Goal: Task Accomplishment & Management: Manage account settings

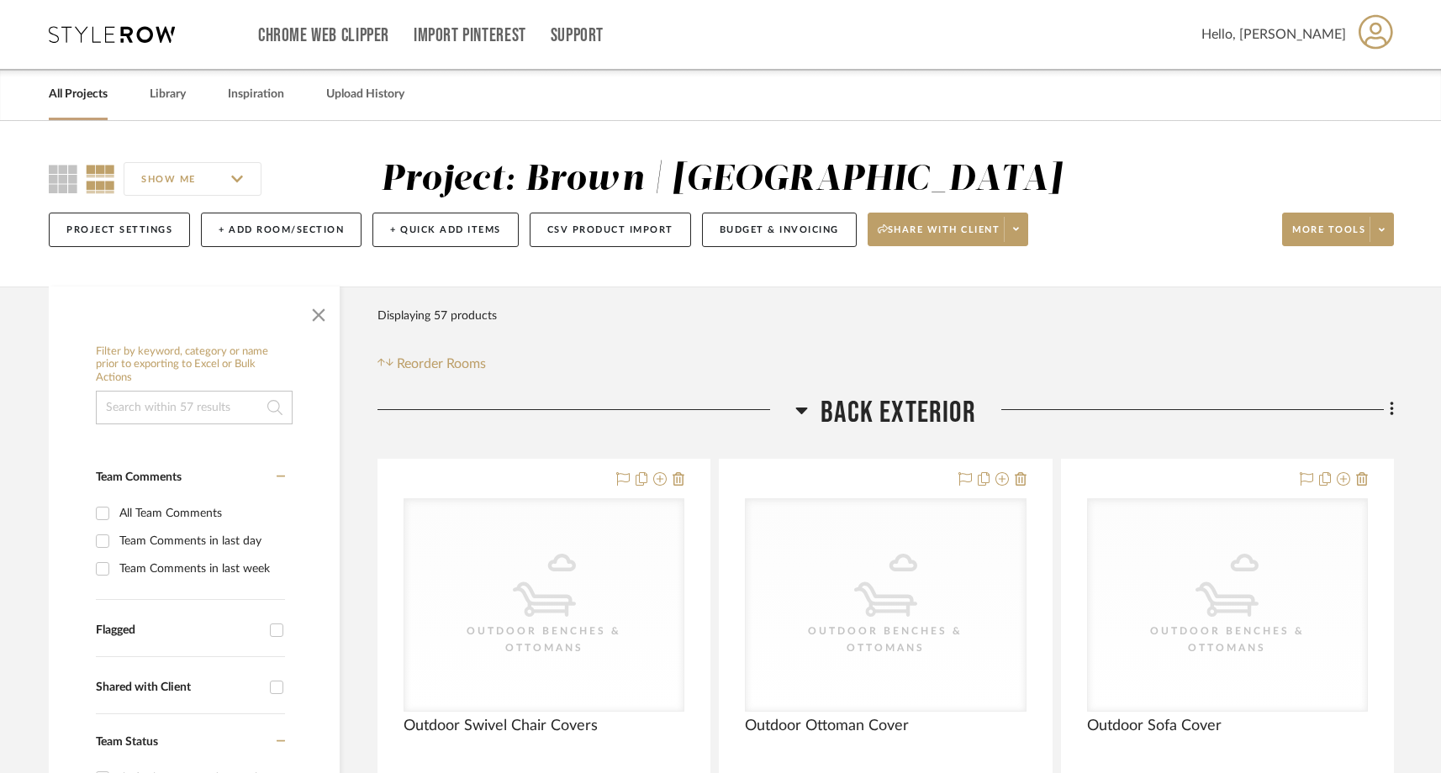
click at [92, 89] on link "All Projects" at bounding box center [78, 94] width 59 height 23
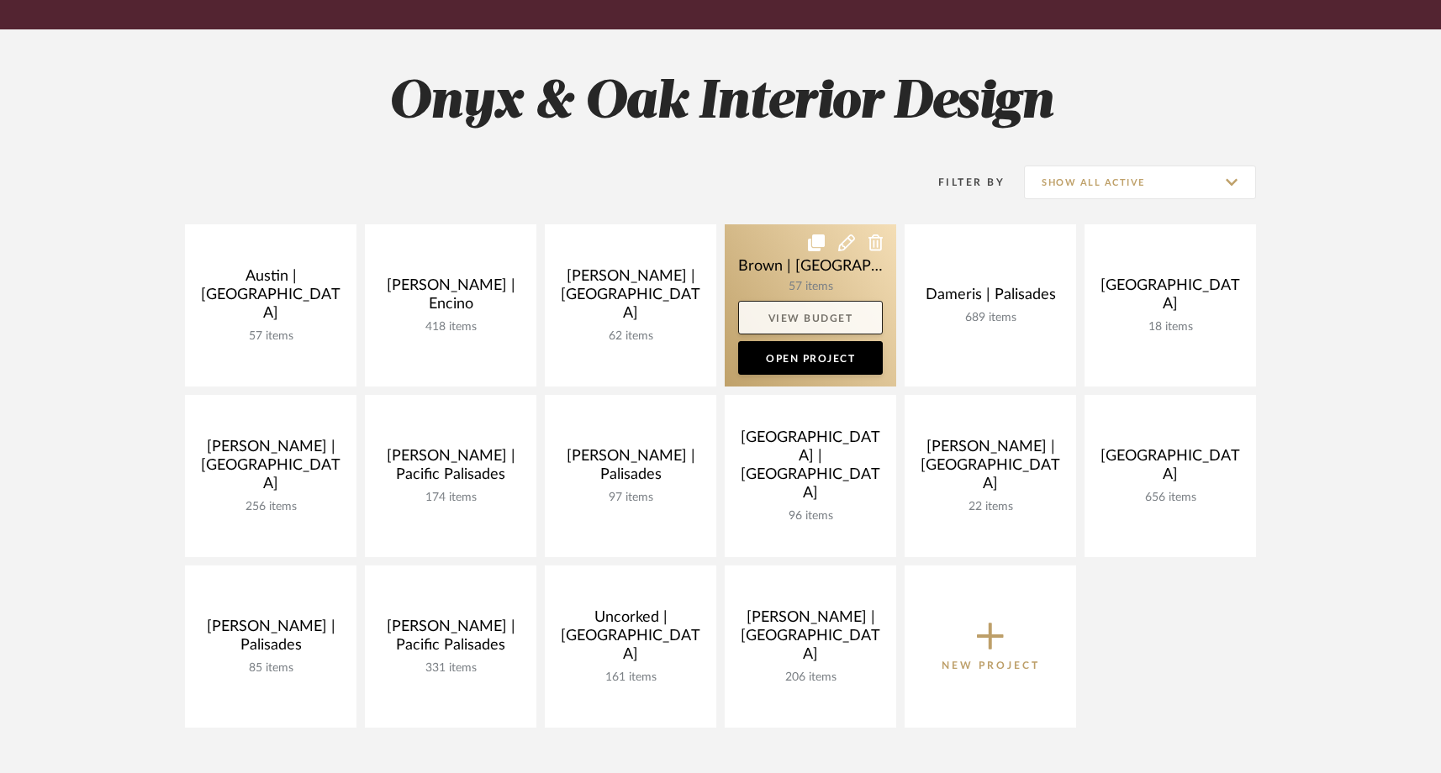
scroll to position [202, 0]
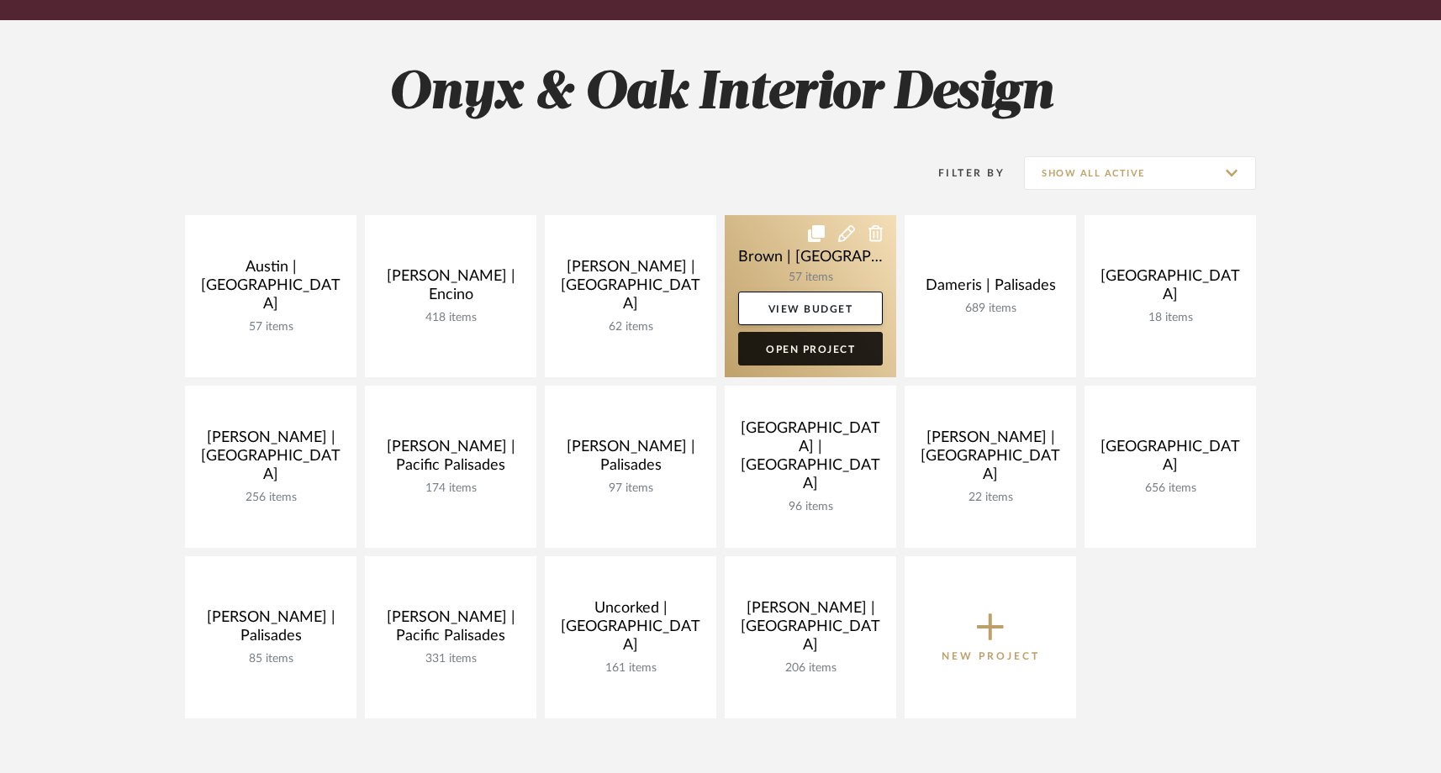
click at [796, 351] on link "Open Project" at bounding box center [810, 349] width 145 height 34
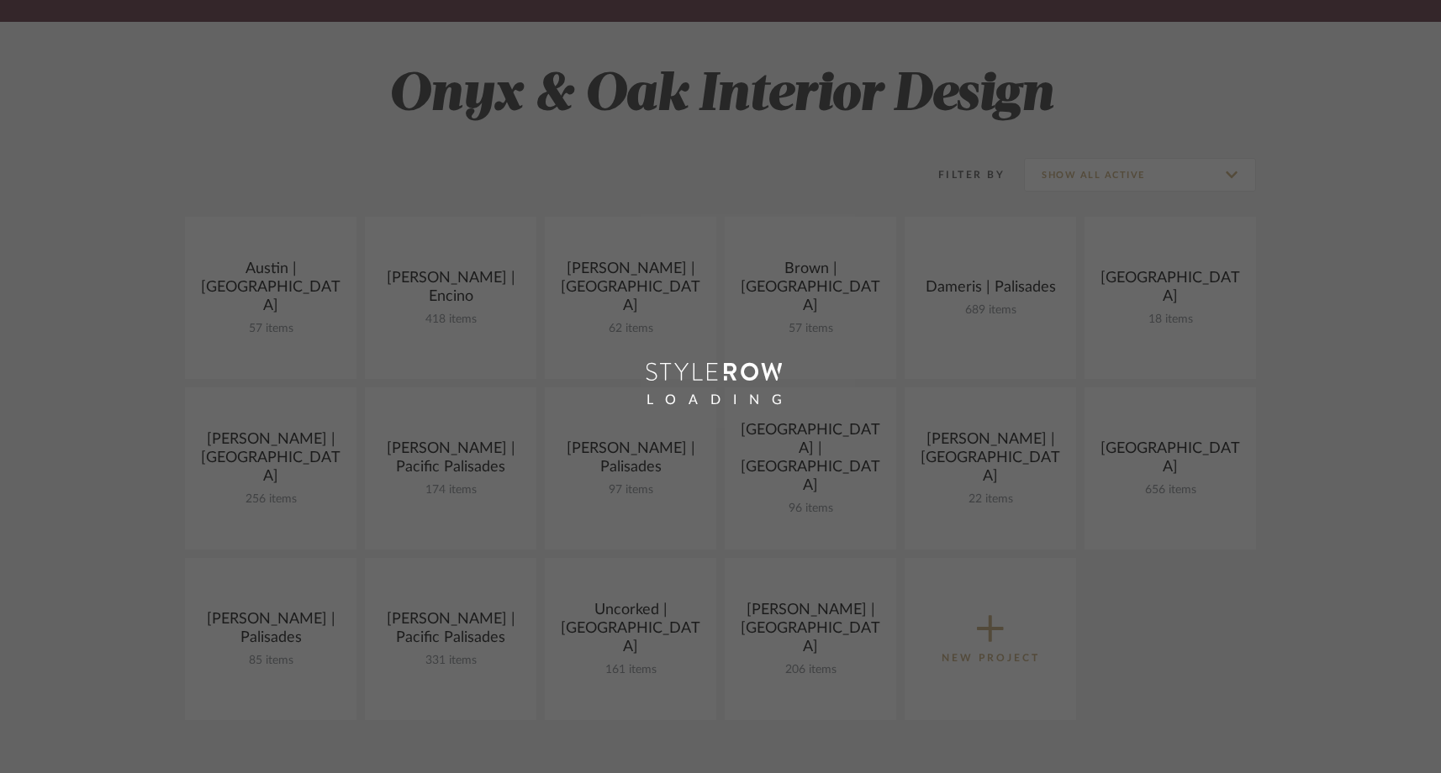
scroll to position [202, 0]
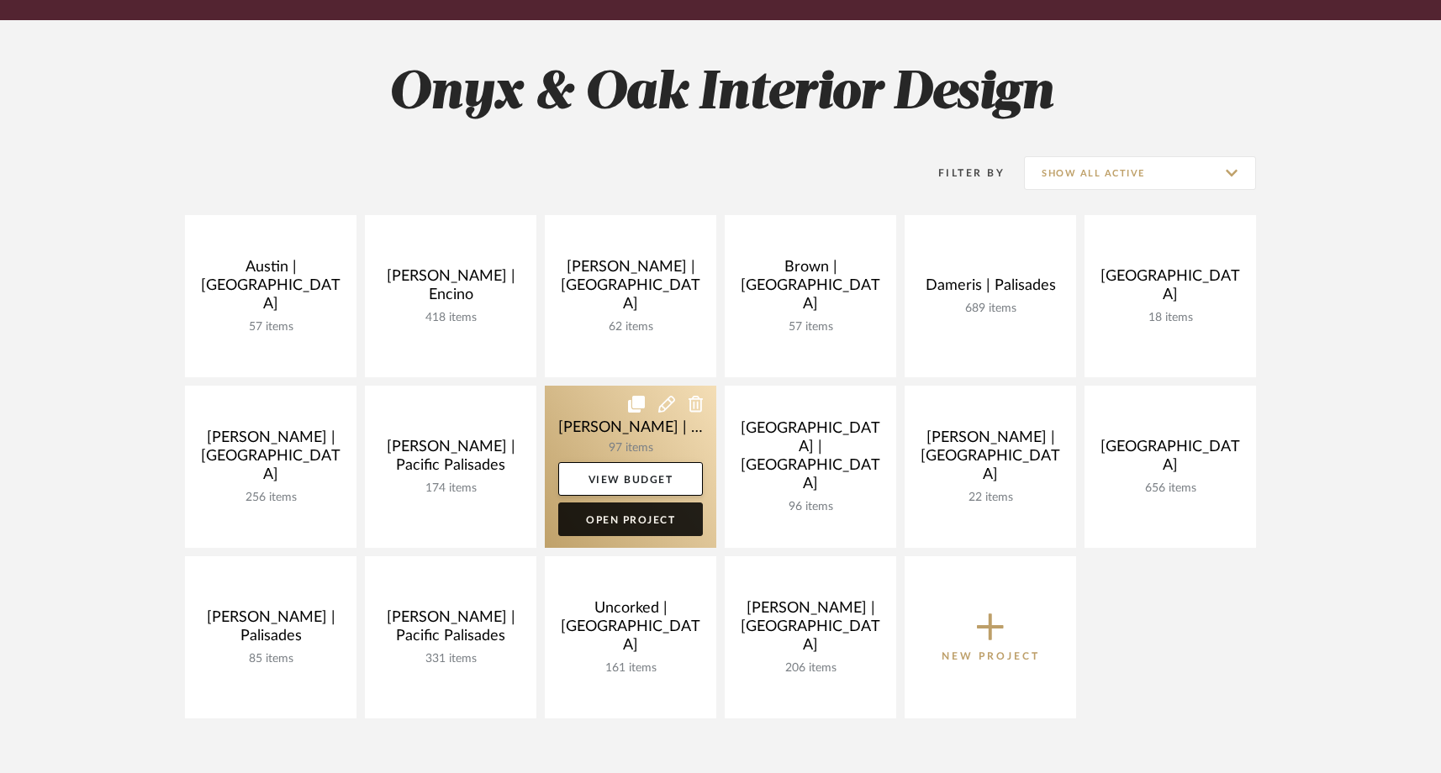
click at [609, 531] on link "Open Project" at bounding box center [630, 520] width 145 height 34
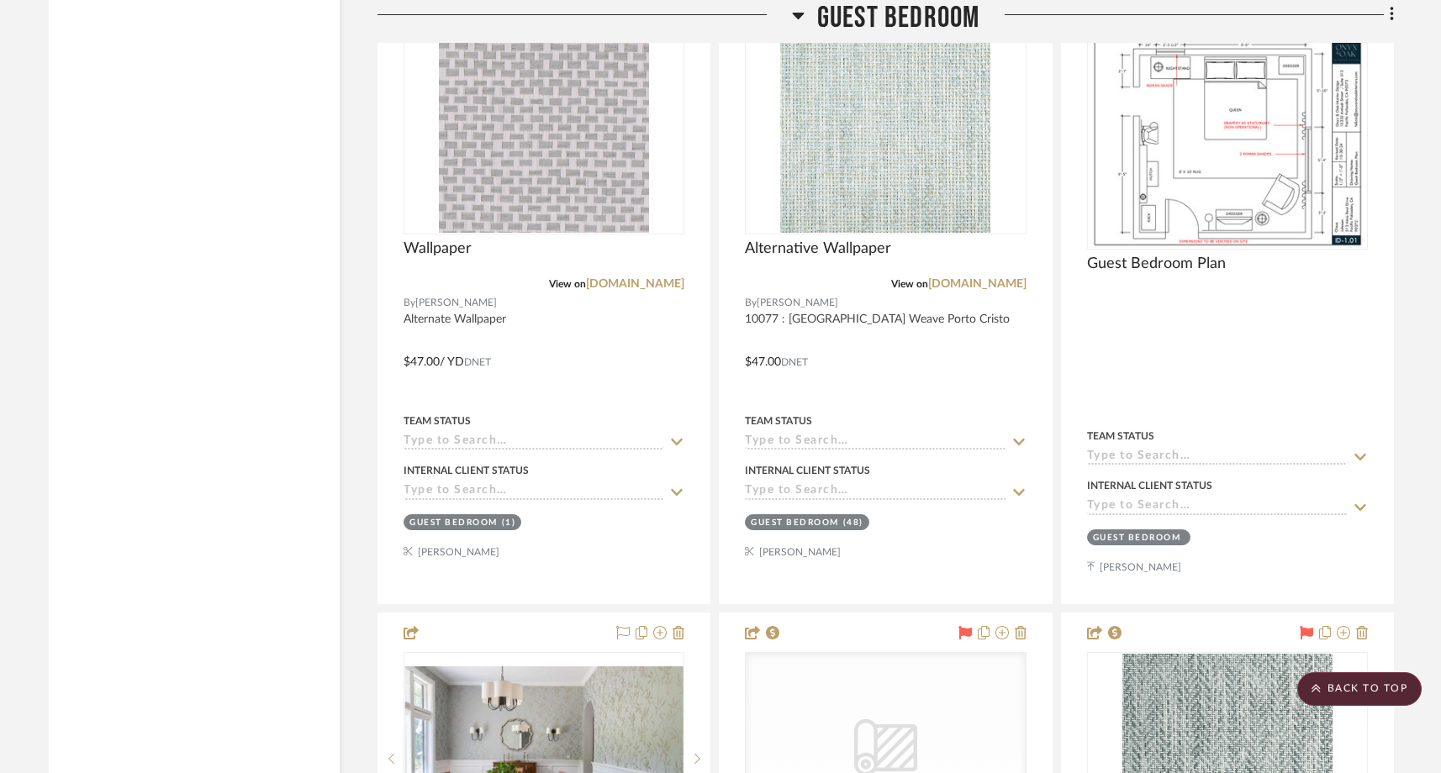
scroll to position [9166, 0]
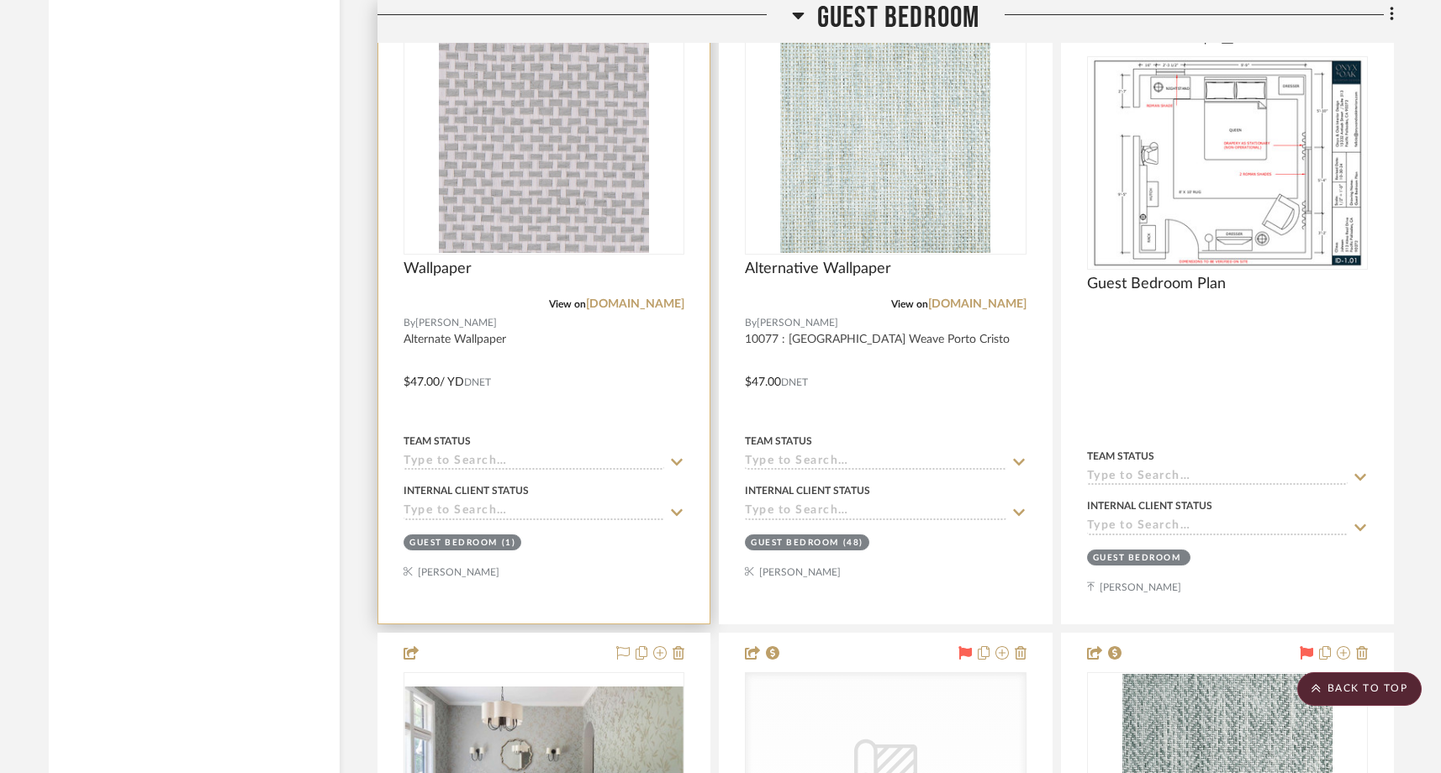
click at [535, 455] on input at bounding box center [534, 463] width 261 height 16
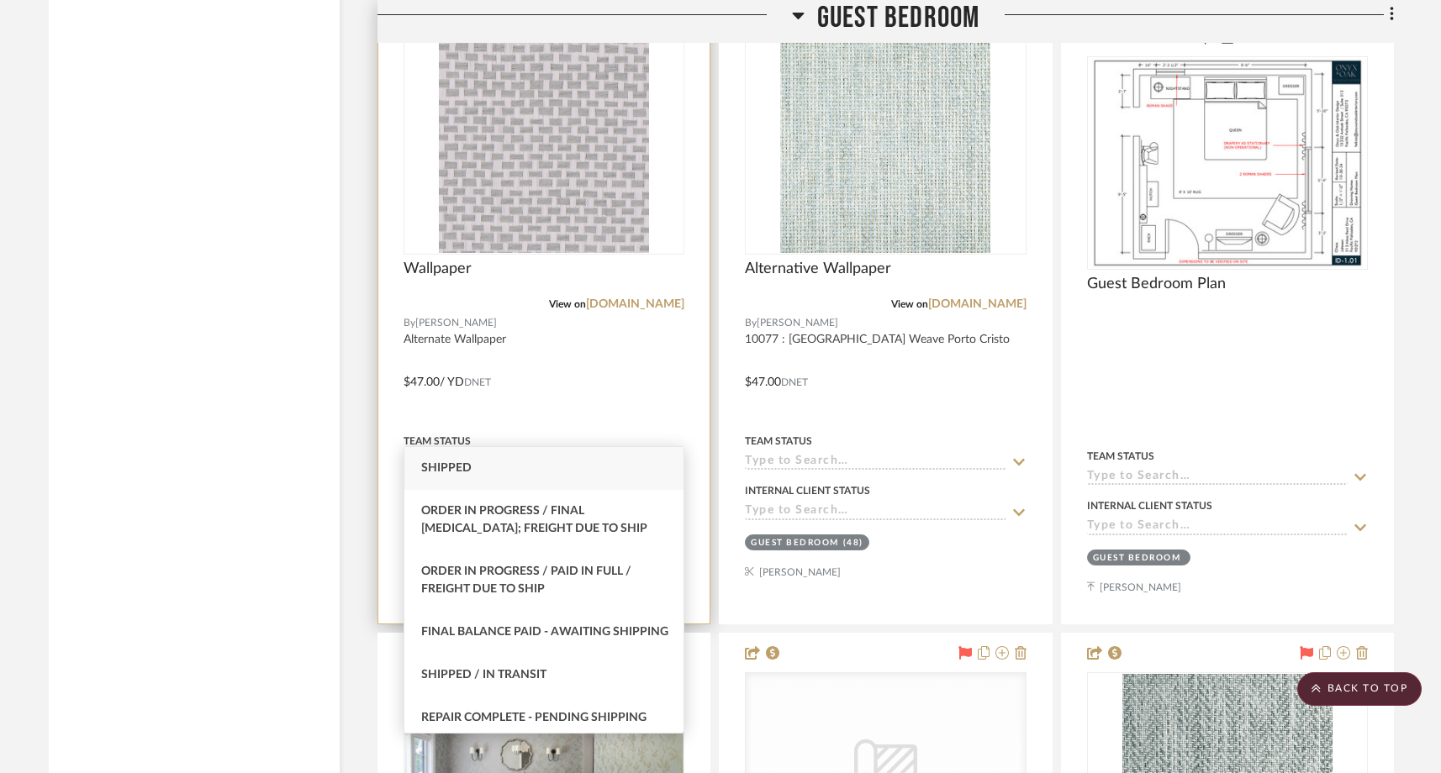
type input "Shipped"
type input "[DATE]"
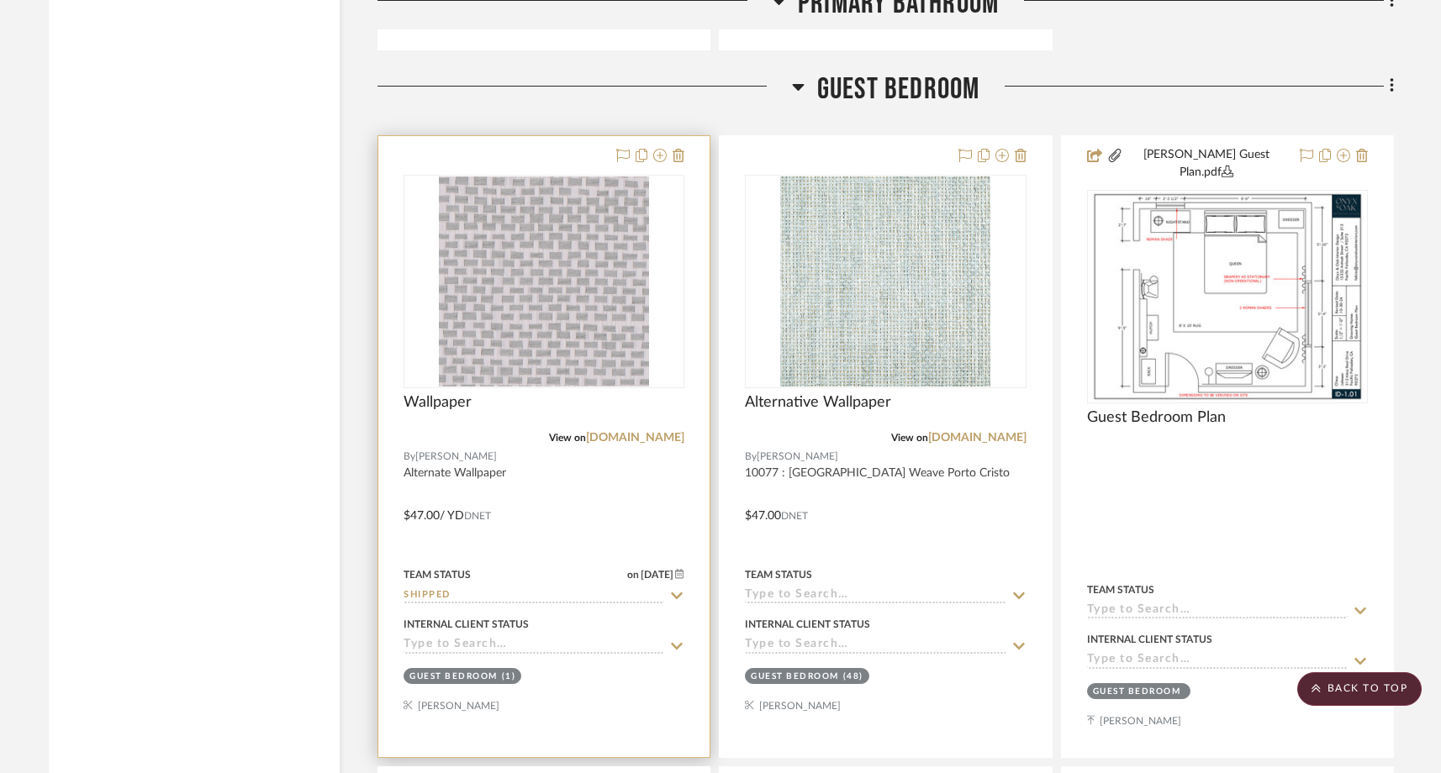
scroll to position [8994, 0]
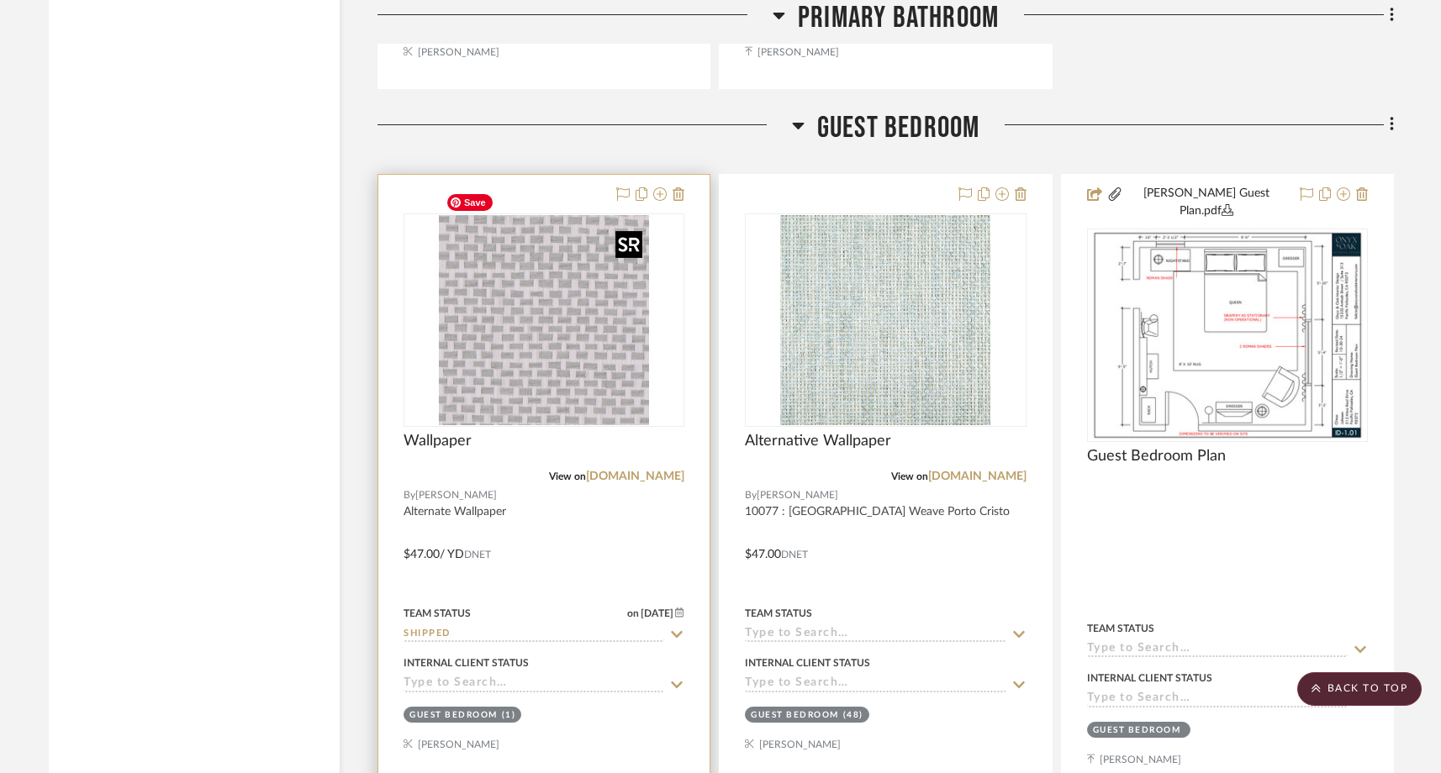
click at [0, 0] on img at bounding box center [0, 0] width 0 height 0
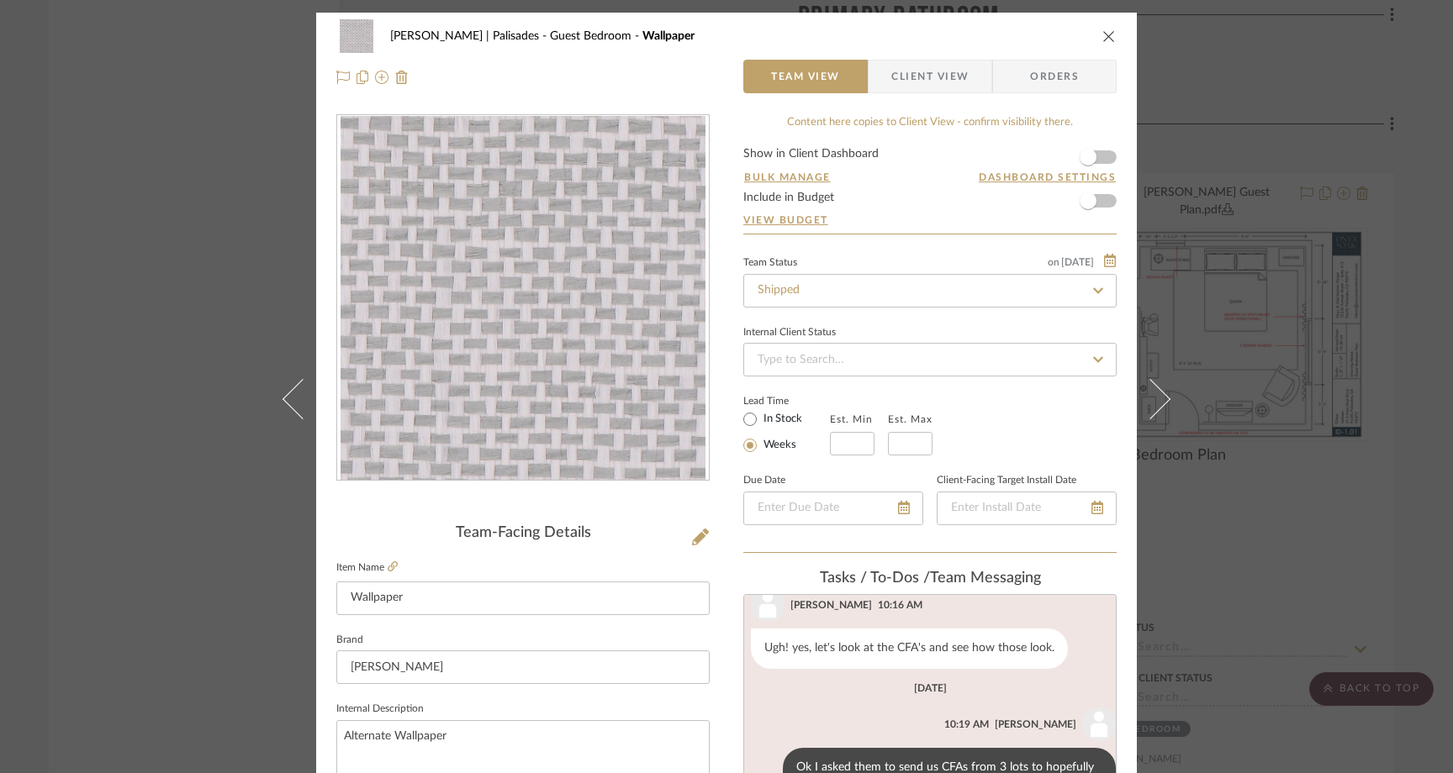
scroll to position [325, 0]
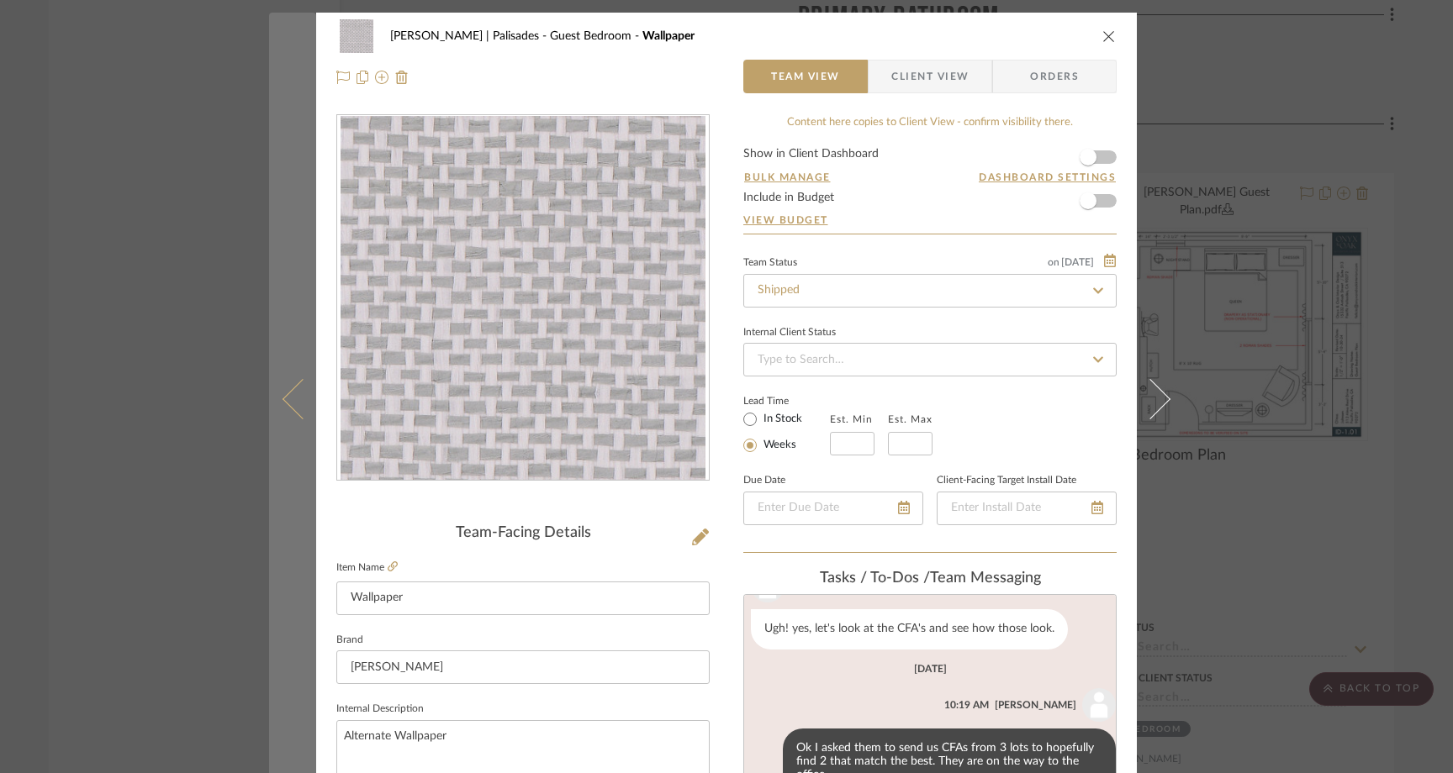
click at [269, 287] on button at bounding box center [292, 399] width 47 height 773
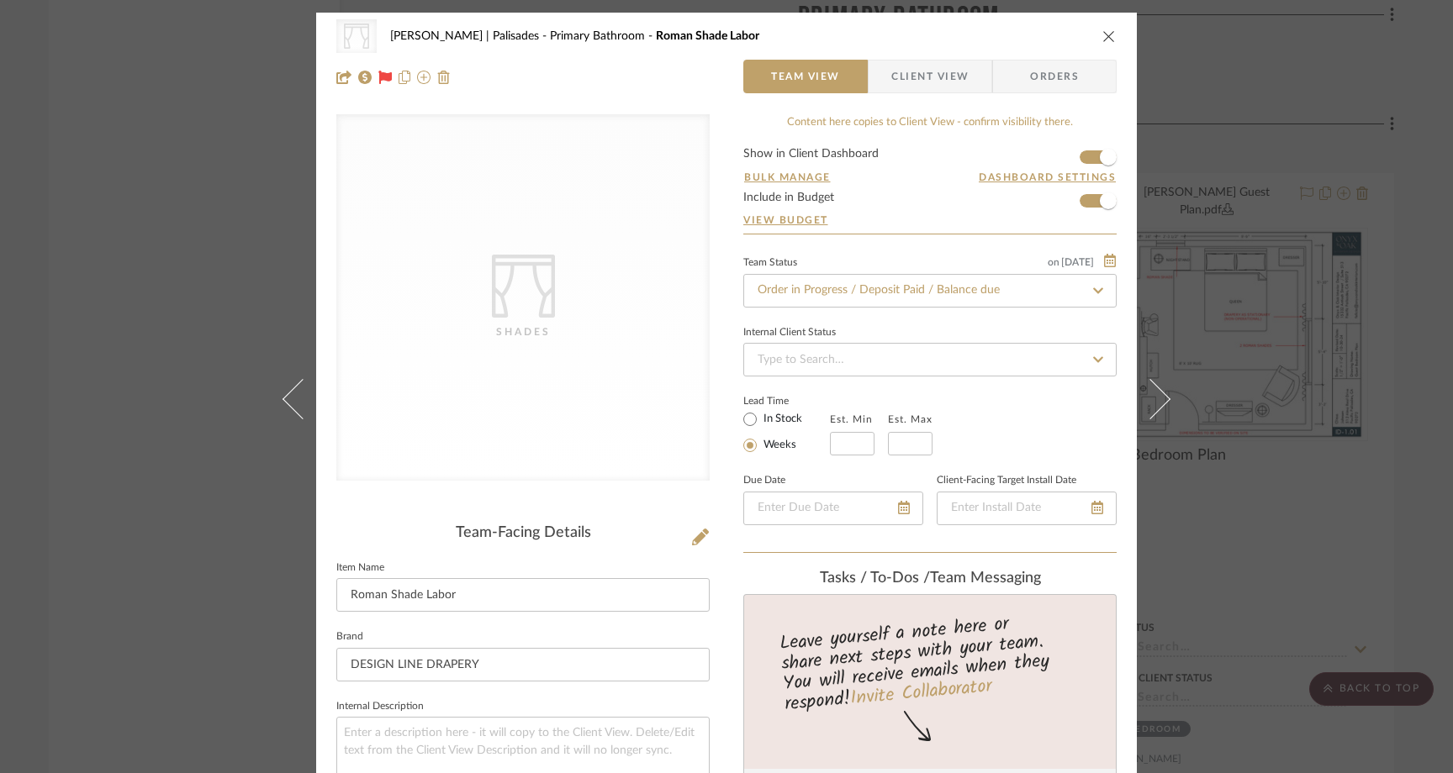
click at [133, 281] on div "CategoryIconFabrics Created with Sketch. Shades [PERSON_NAME] | [GEOGRAPHIC_DAT…" at bounding box center [726, 386] width 1453 height 773
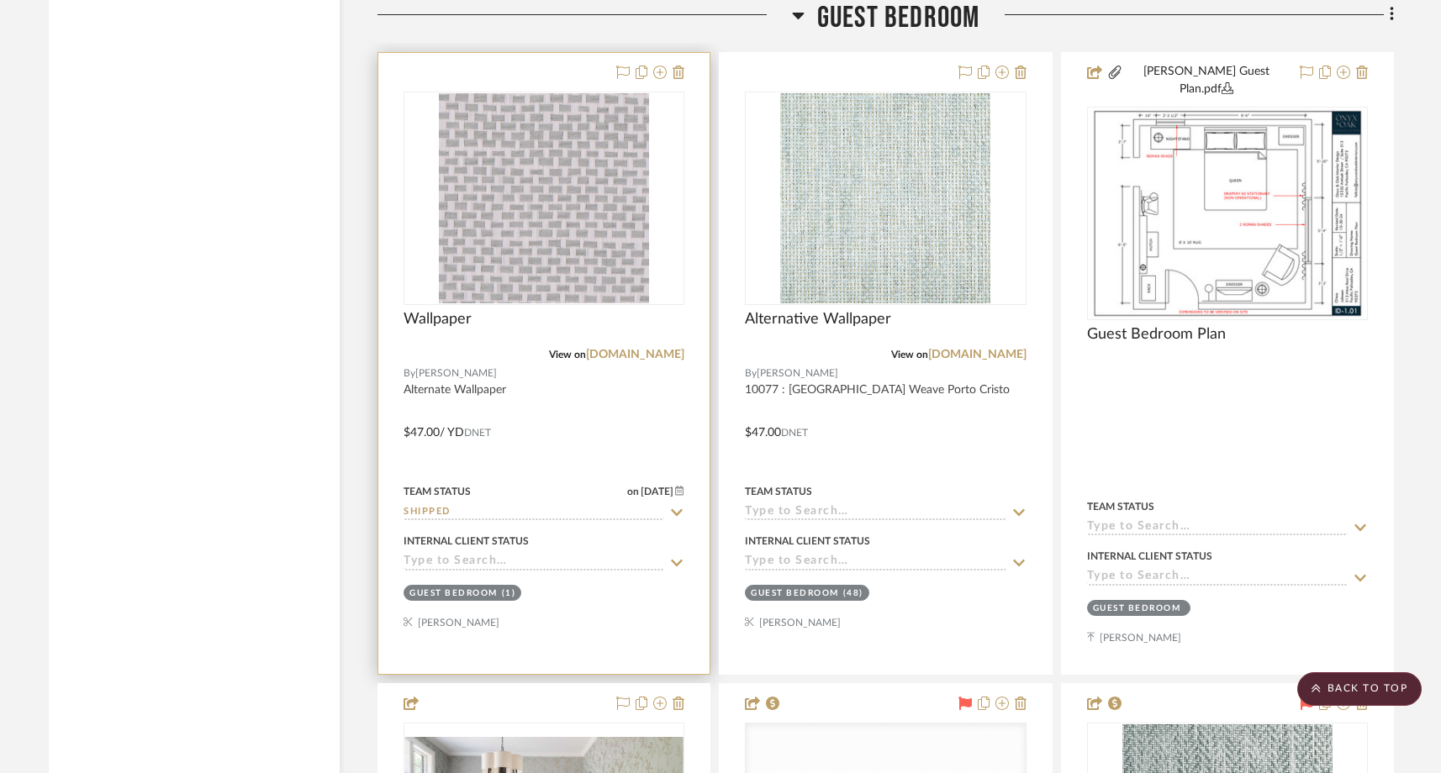
scroll to position [9113, 0]
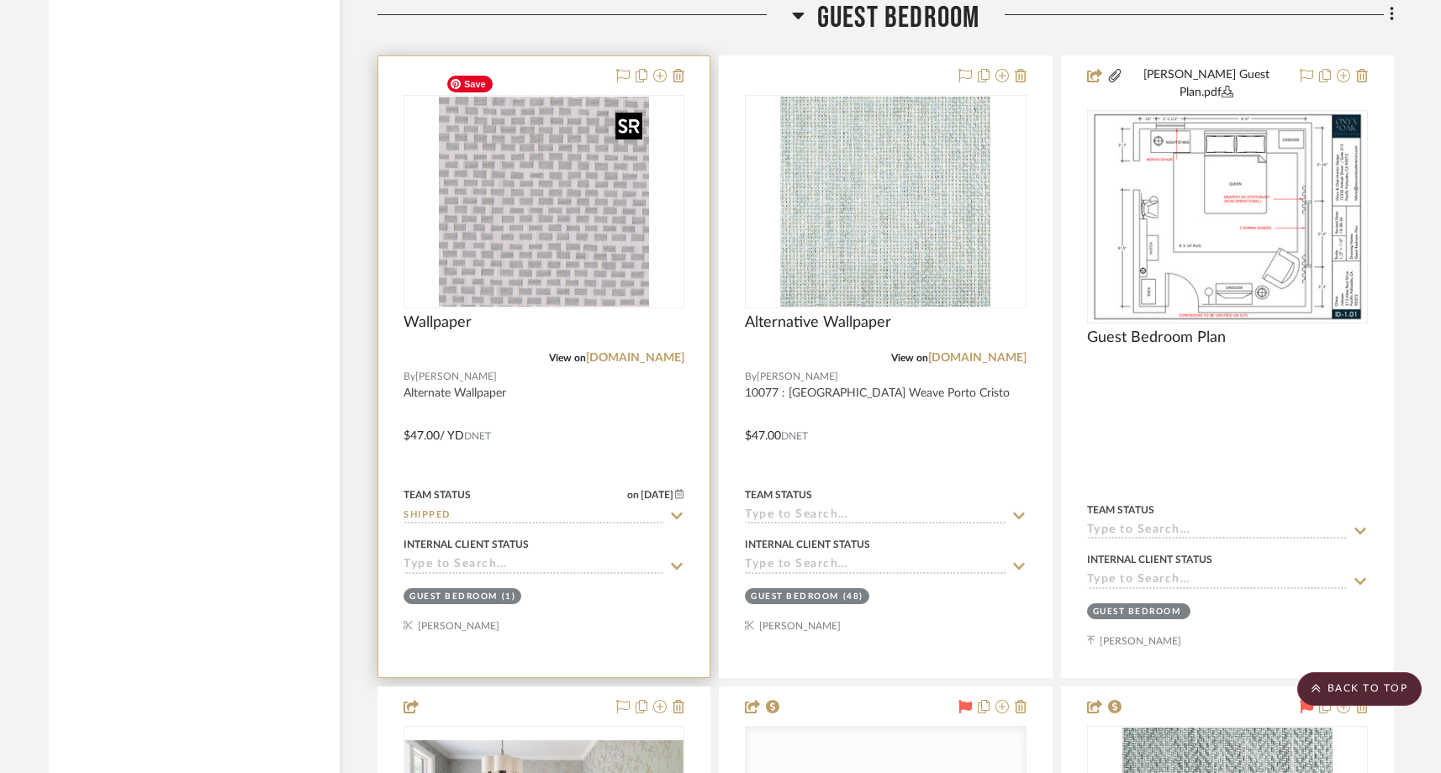
click at [589, 208] on img "0" at bounding box center [544, 202] width 210 height 210
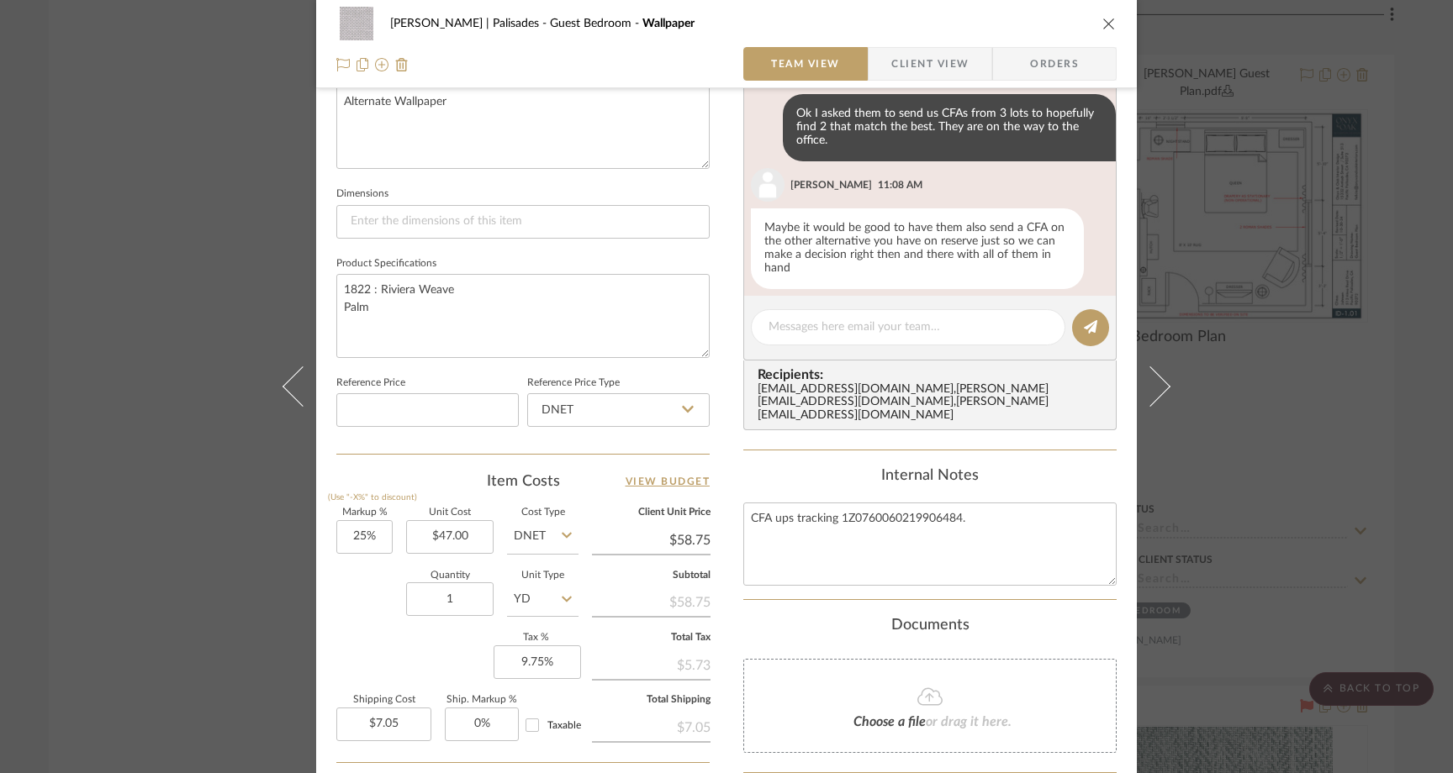
scroll to position [641, 0]
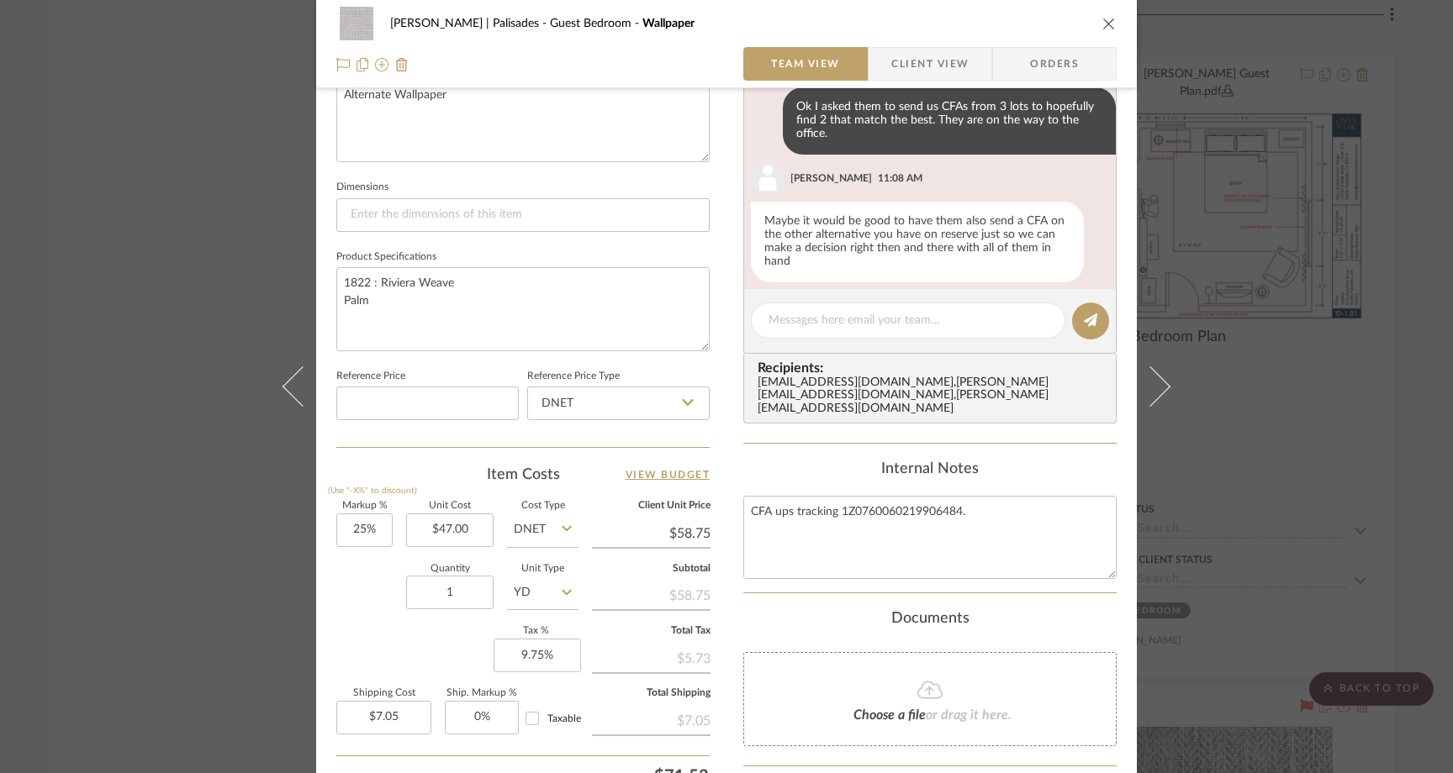
click at [811, 686] on div "Choose a file or drag it here." at bounding box center [929, 699] width 373 height 94
click at [815, 675] on div "Choose a file or drag it here." at bounding box center [929, 699] width 373 height 94
click at [126, 211] on div "[PERSON_NAME] | Palisades Guest Bedroom Wallpaper Team View Client View Orders …" at bounding box center [726, 386] width 1453 height 773
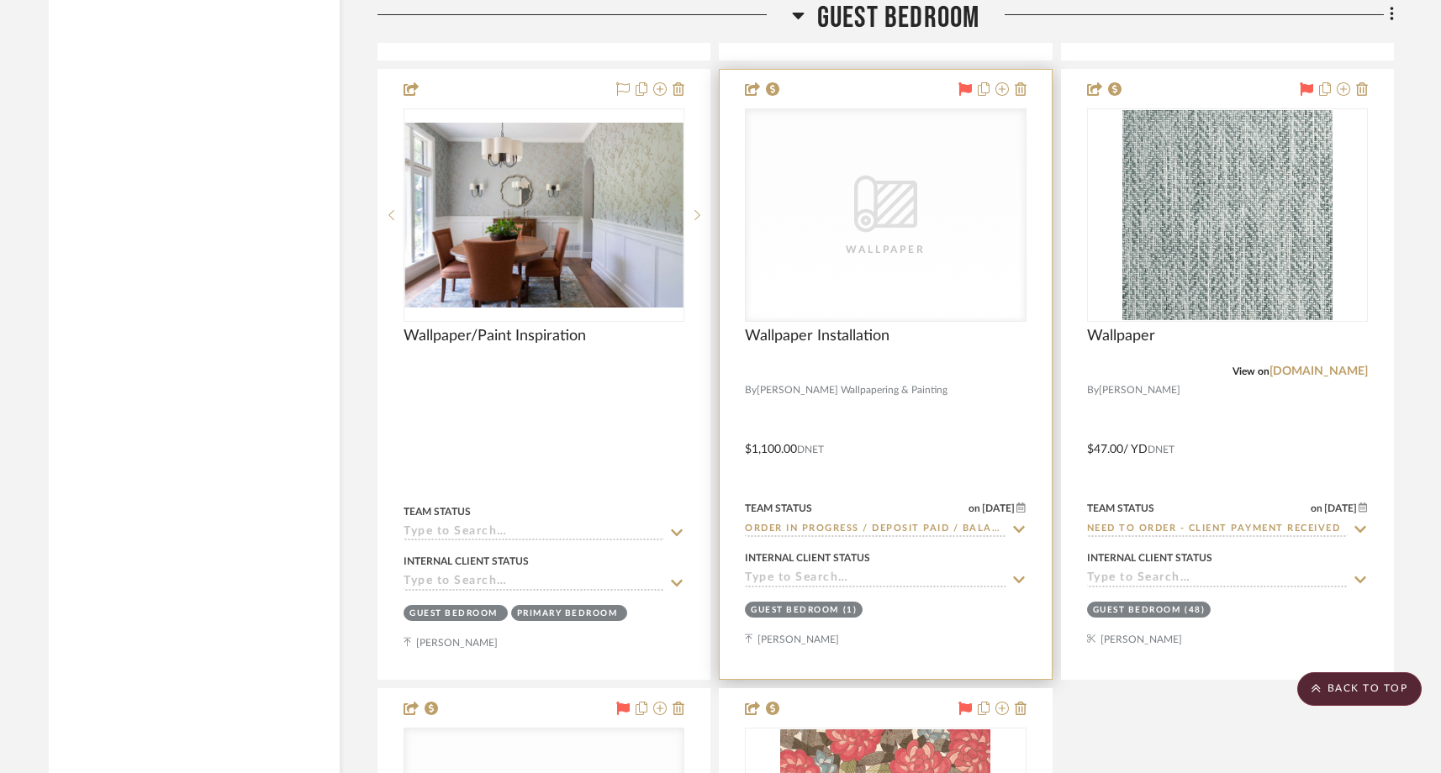
scroll to position [9737, 0]
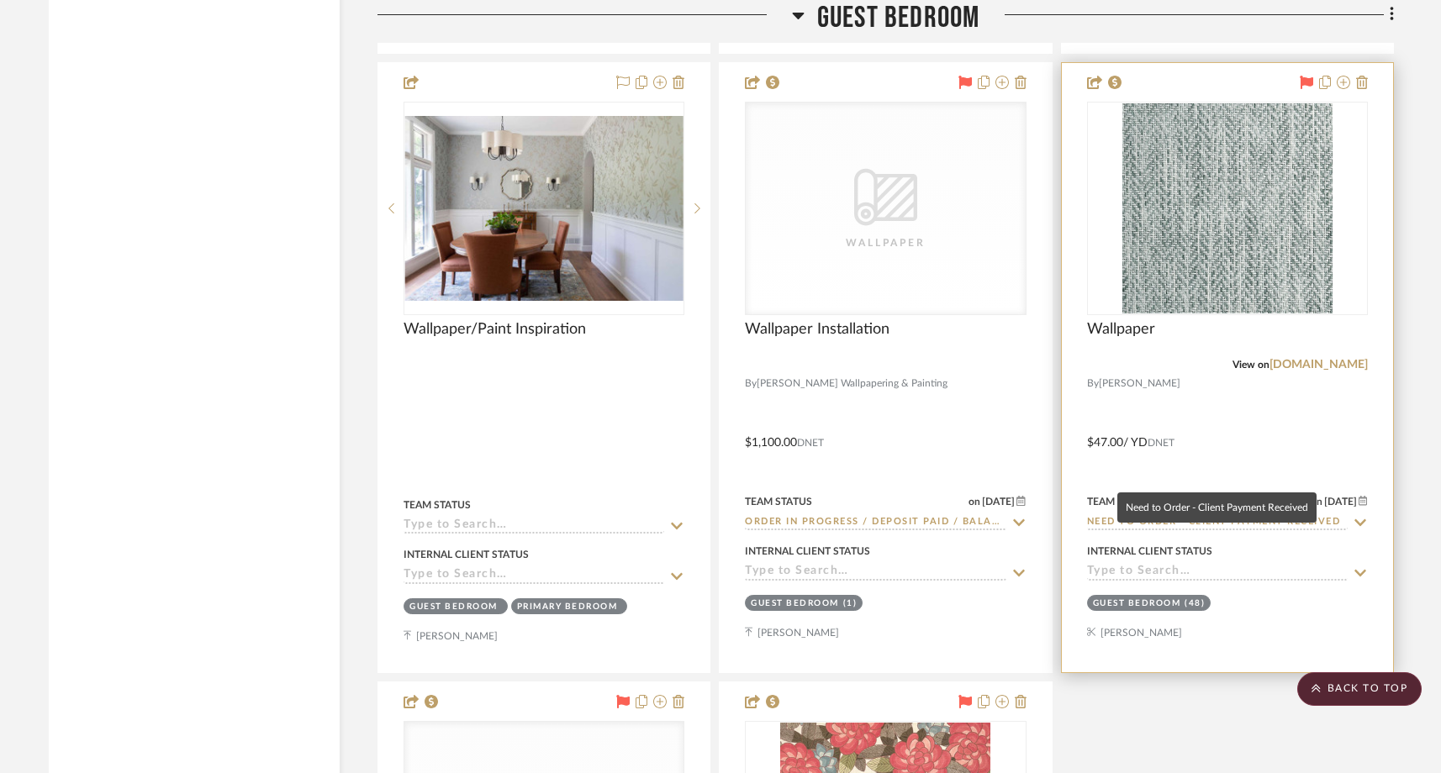
click at [1152, 515] on input "Need to Order - Client Payment Received" at bounding box center [1217, 523] width 261 height 16
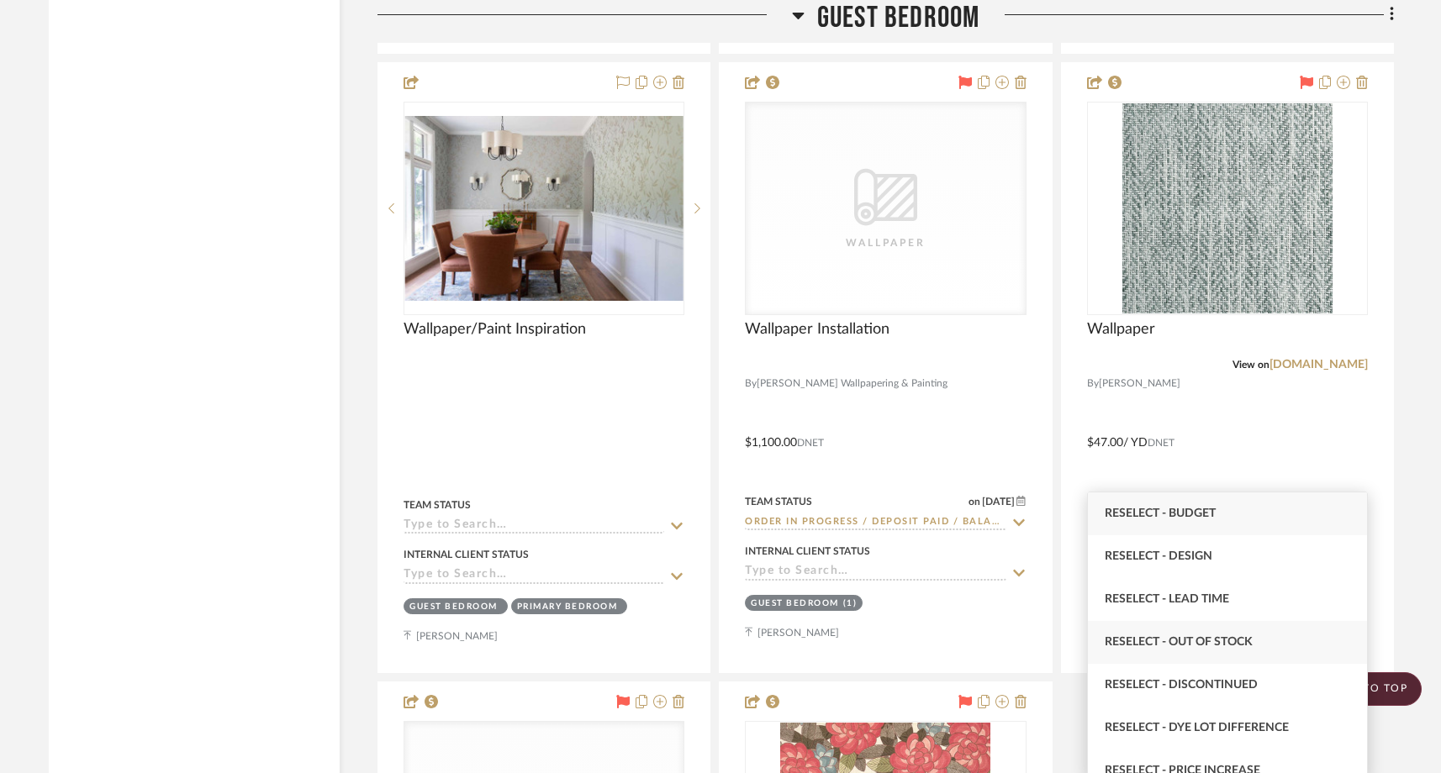
type input "reselect"
click at [1177, 638] on span "Reselect - Out of stock" at bounding box center [1179, 642] width 148 height 12
type input "[DATE]"
type input "Reselect - Out of stock"
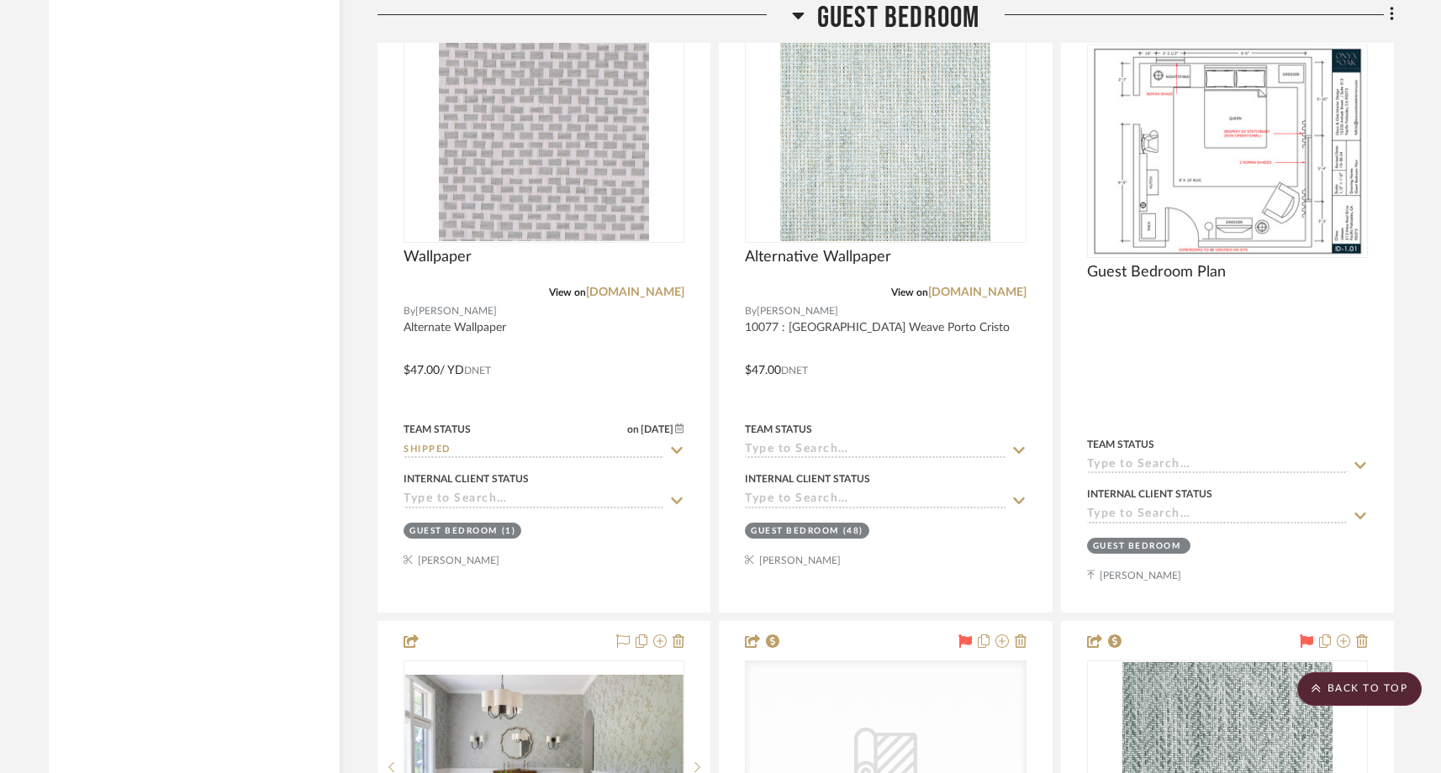
scroll to position [9147, 0]
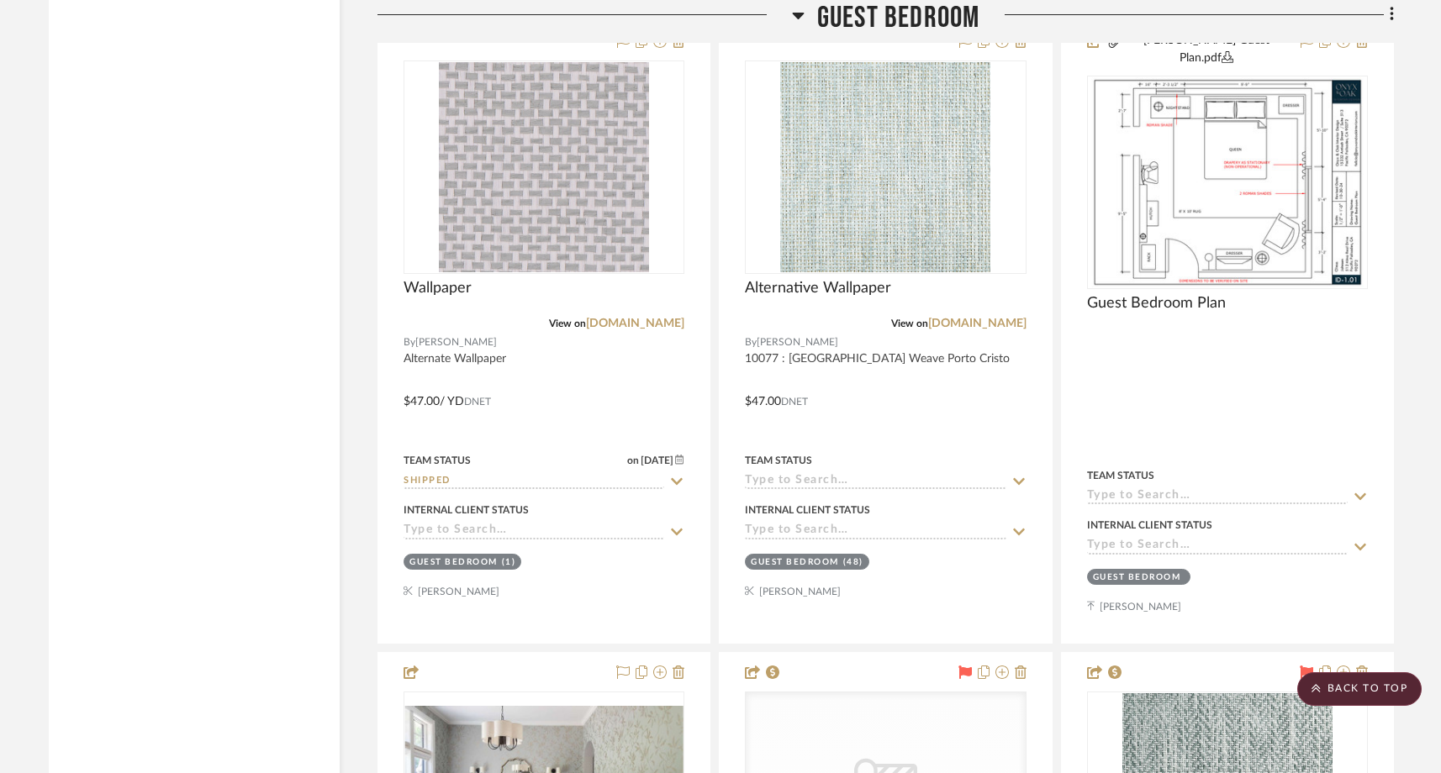
drag, startPoint x: 578, startPoint y: 212, endPoint x: 241, endPoint y: 12, distance: 391.3
